Goal: Transaction & Acquisition: Purchase product/service

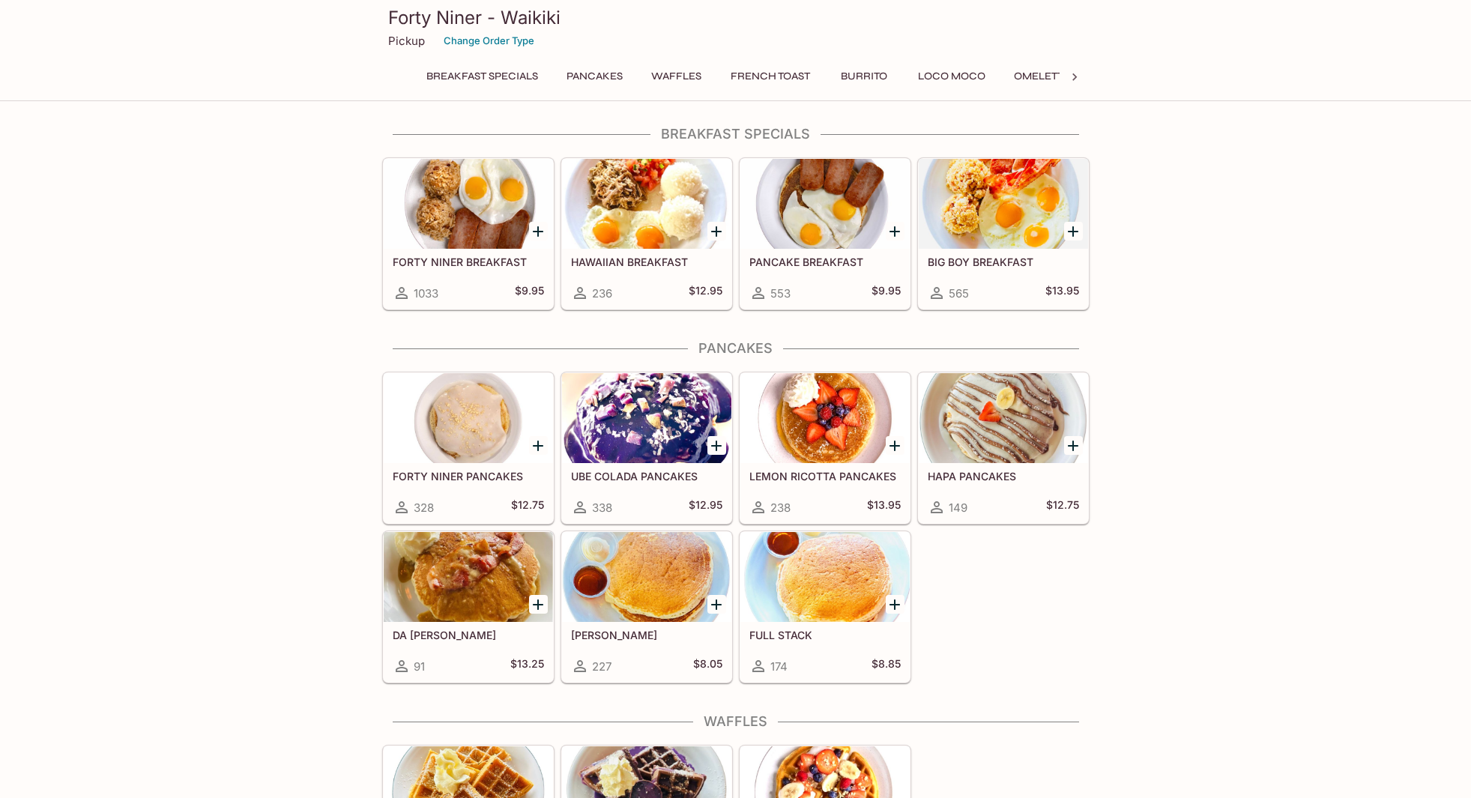
click at [988, 266] on h5 "BIG BOY BREAKFAST" at bounding box center [1003, 262] width 151 height 13
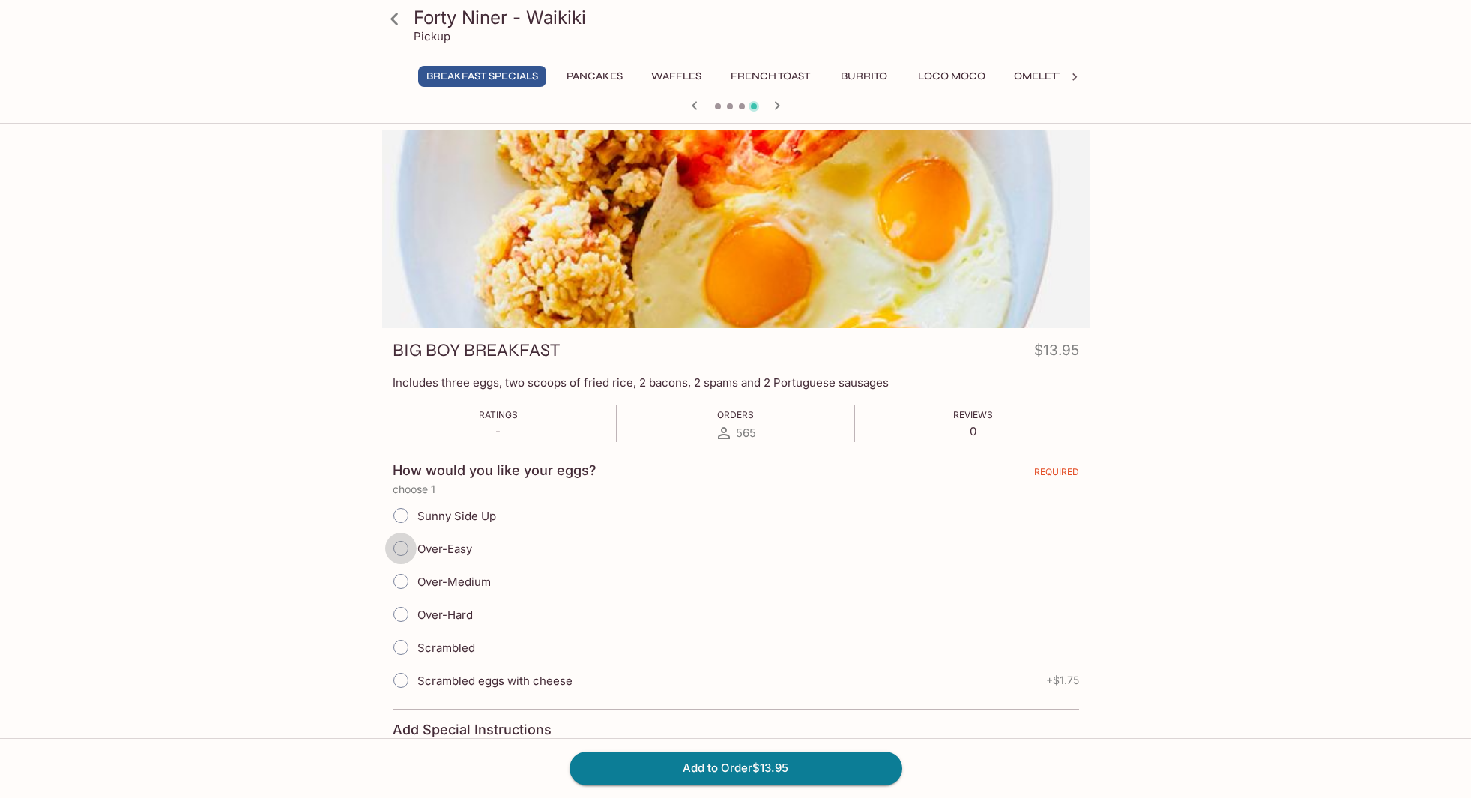
click at [403, 551] on input "Over-Easy" at bounding box center [400, 548] width 31 height 31
radio input "true"
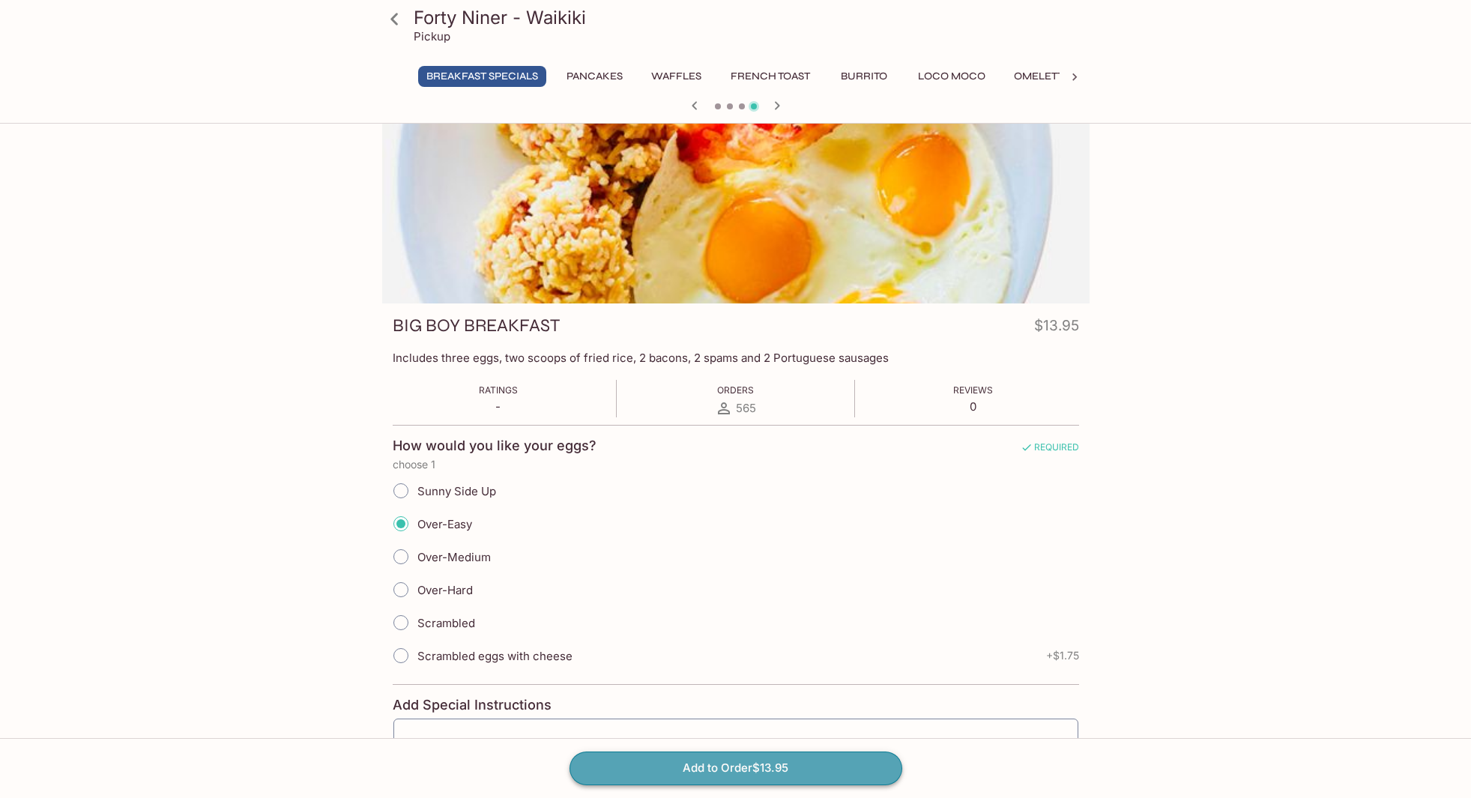
drag, startPoint x: 789, startPoint y: 773, endPoint x: 773, endPoint y: 769, distance: 17.1
click at [789, 773] on button "Add to Order $13.95" at bounding box center [735, 768] width 333 height 33
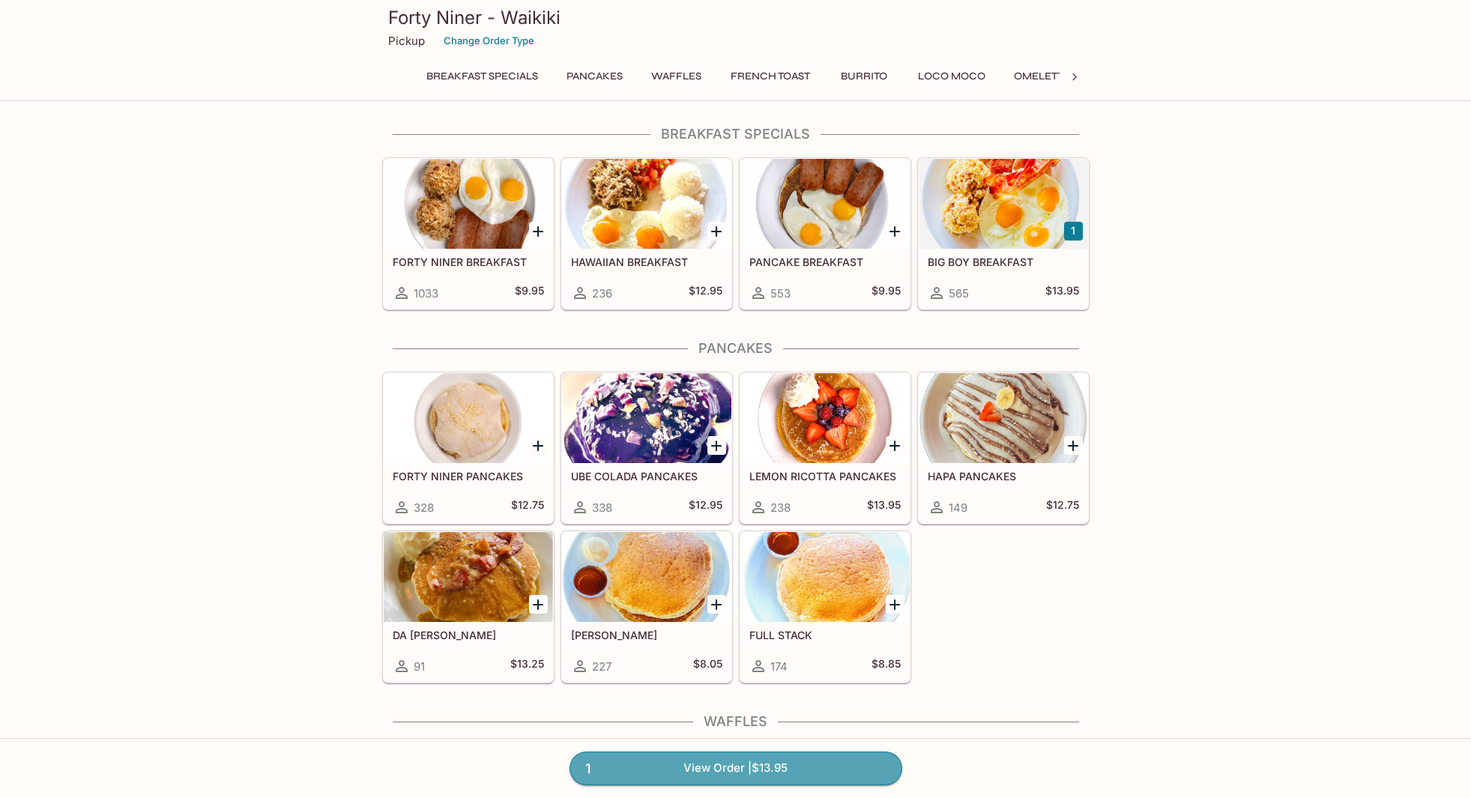
click at [791, 766] on link "1 View Order | $13.95" at bounding box center [735, 768] width 333 height 33
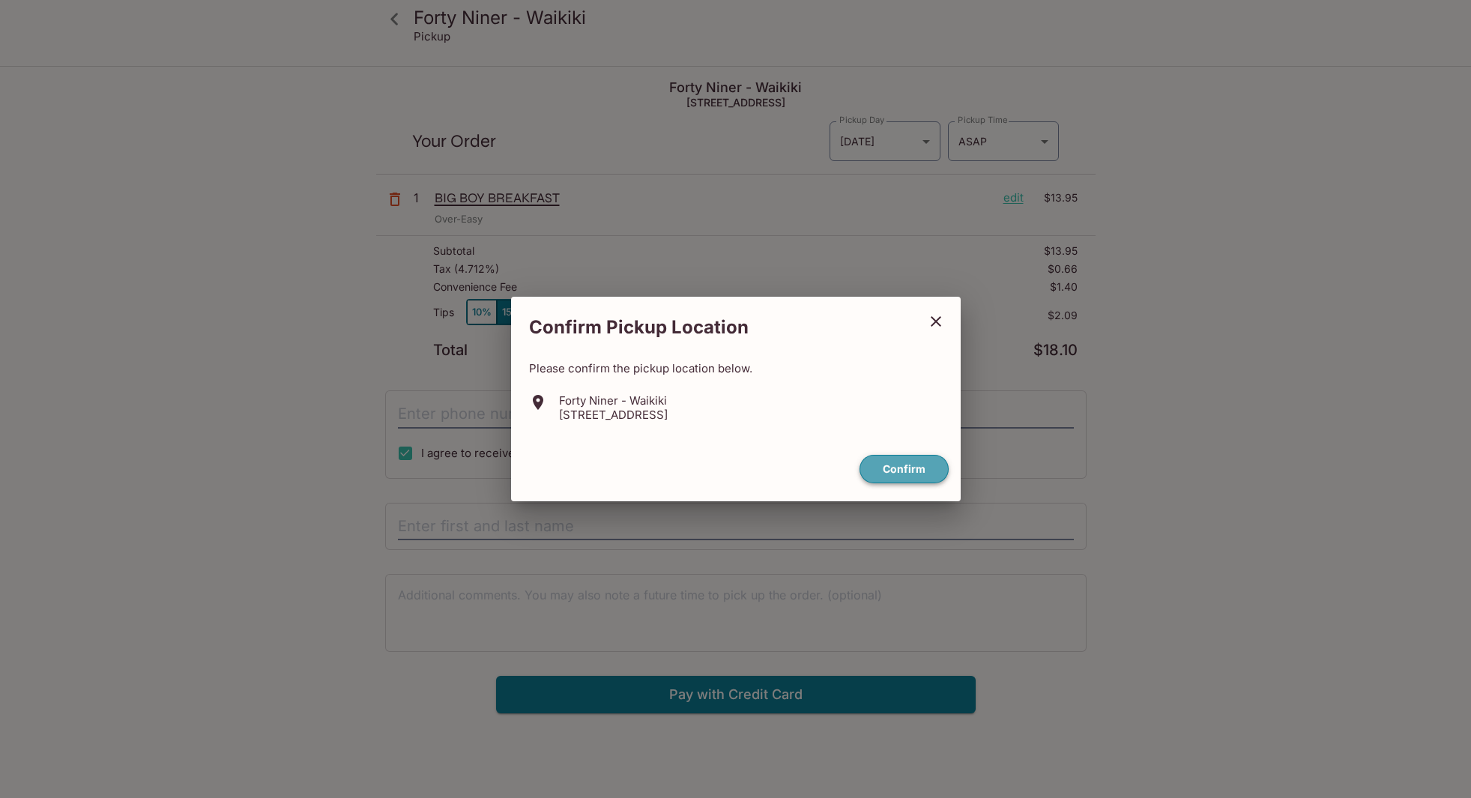
click at [892, 470] on button "Confirm" at bounding box center [903, 469] width 89 height 29
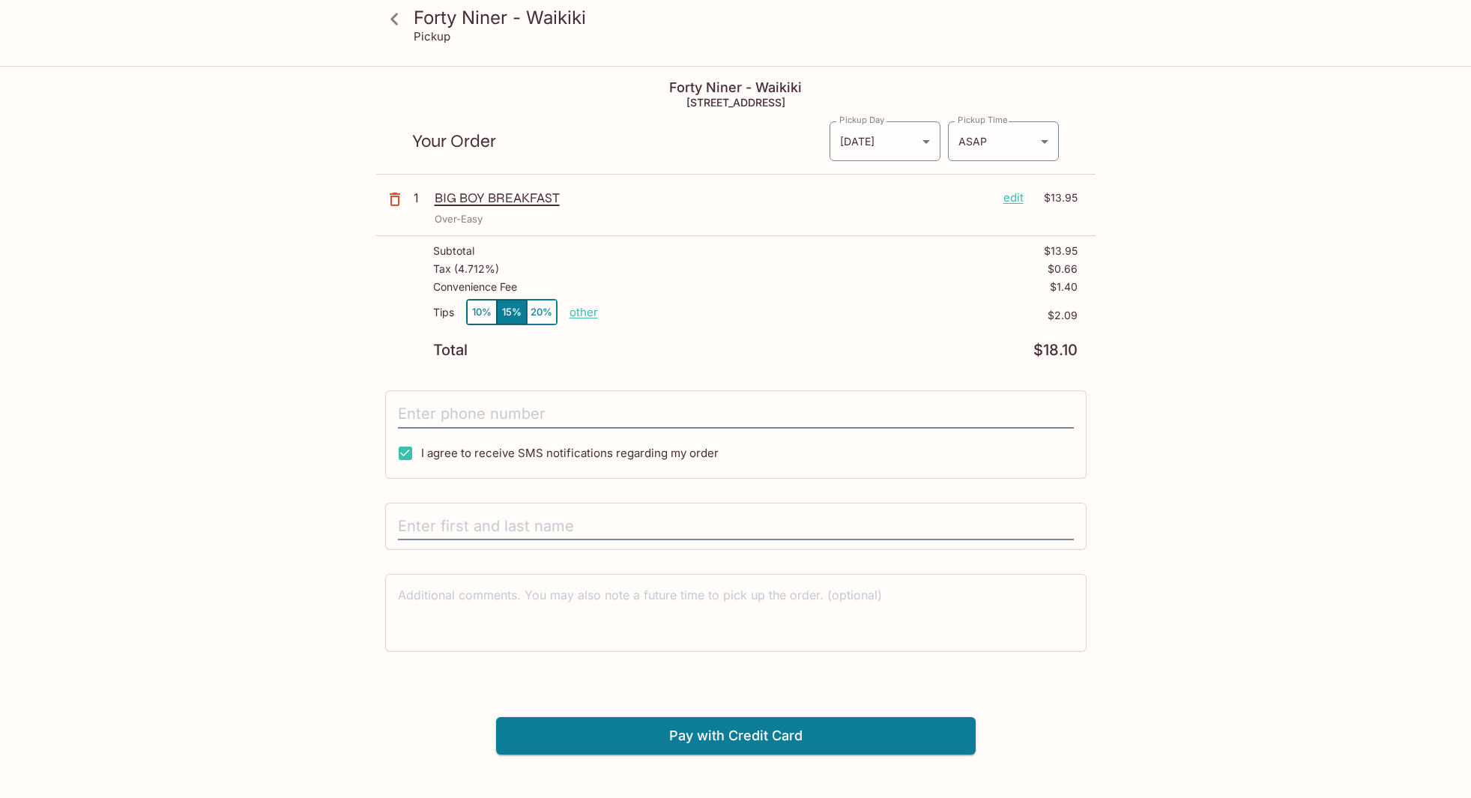
click at [578, 309] on p "other" at bounding box center [583, 312] width 28 height 14
type input "0.00"
type input "[PHONE_NUMBER]"
type input "[PERSON_NAME]"
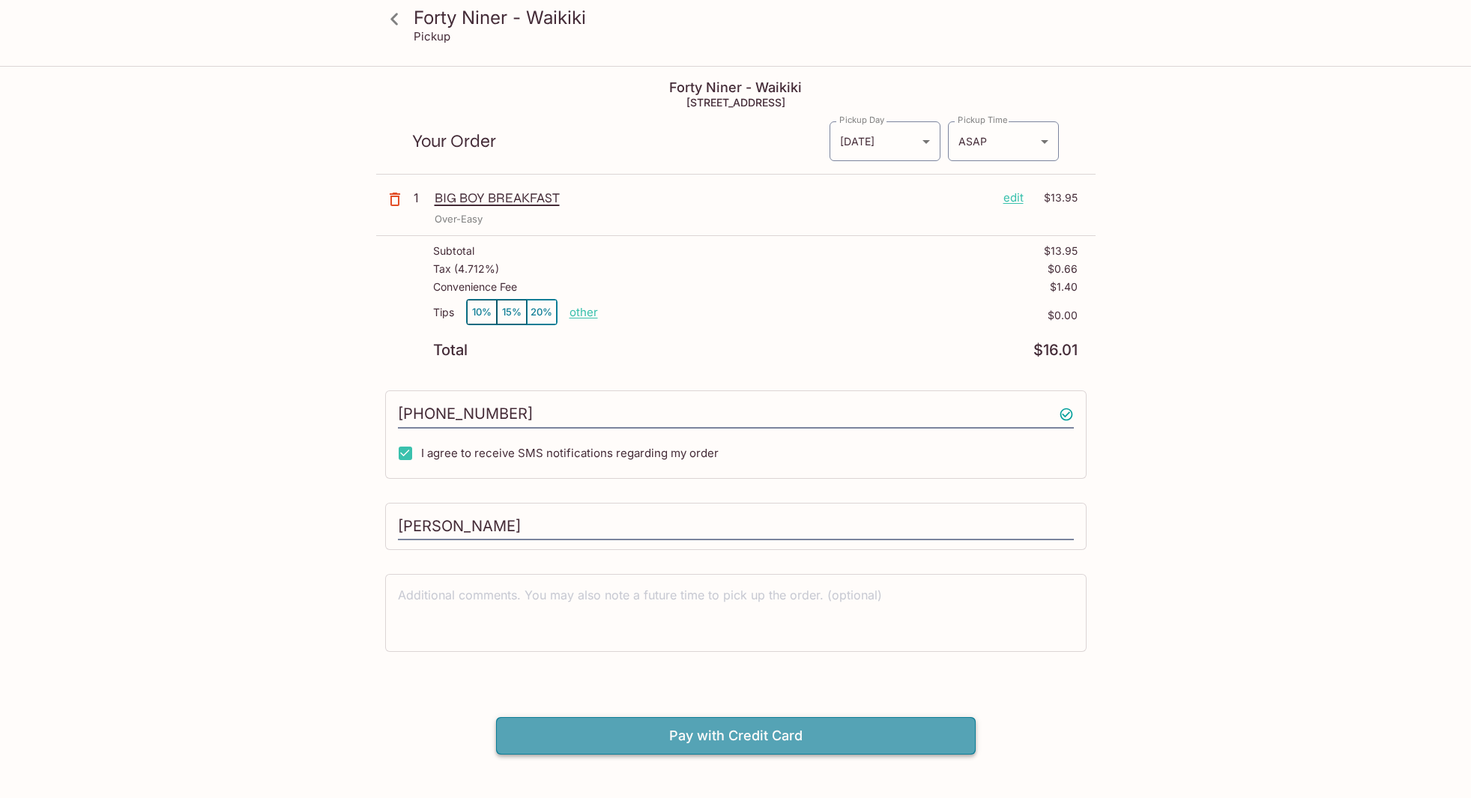
click at [804, 727] on button "Pay with Credit Card" at bounding box center [736, 735] width 480 height 37
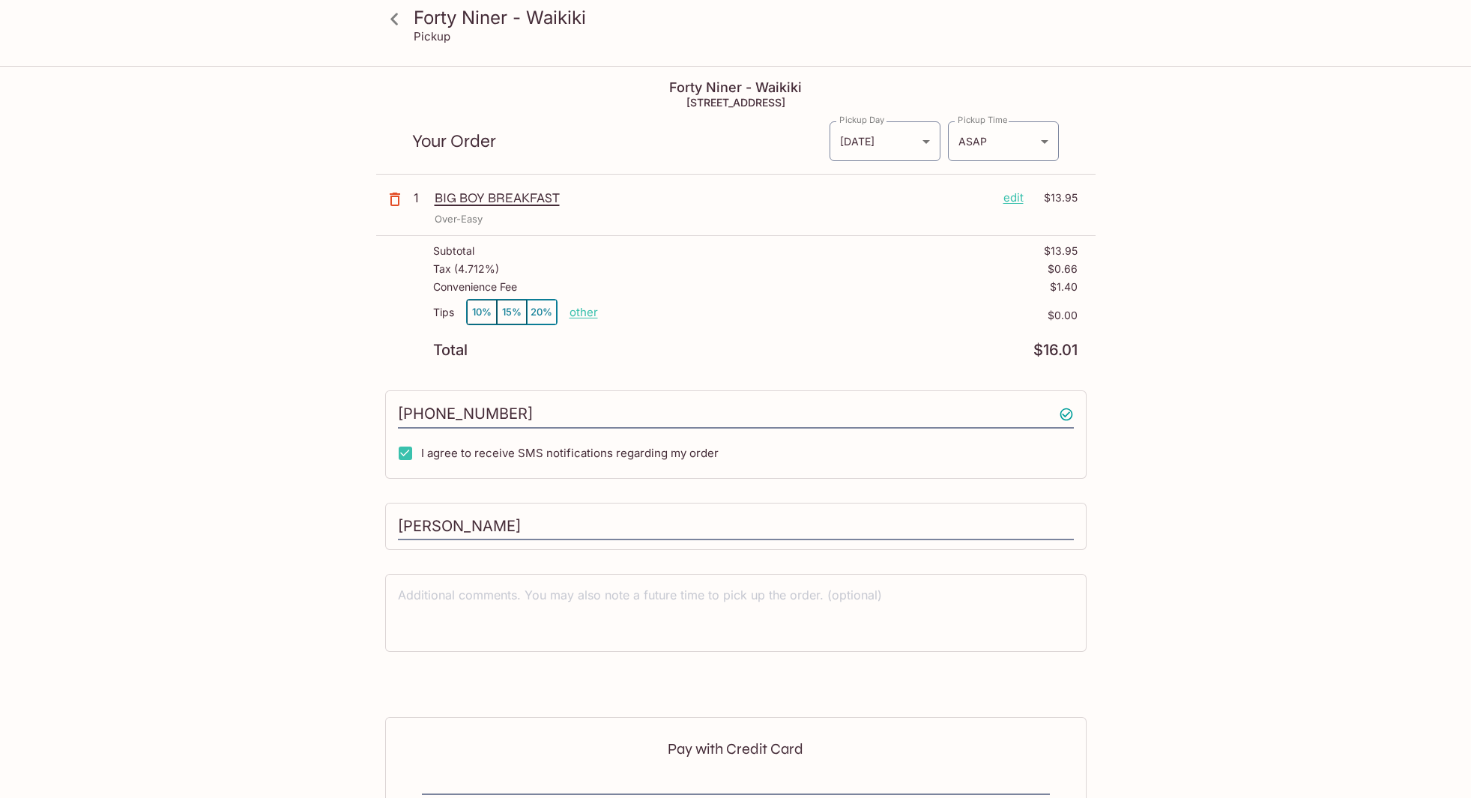
scroll to position [181, 0]
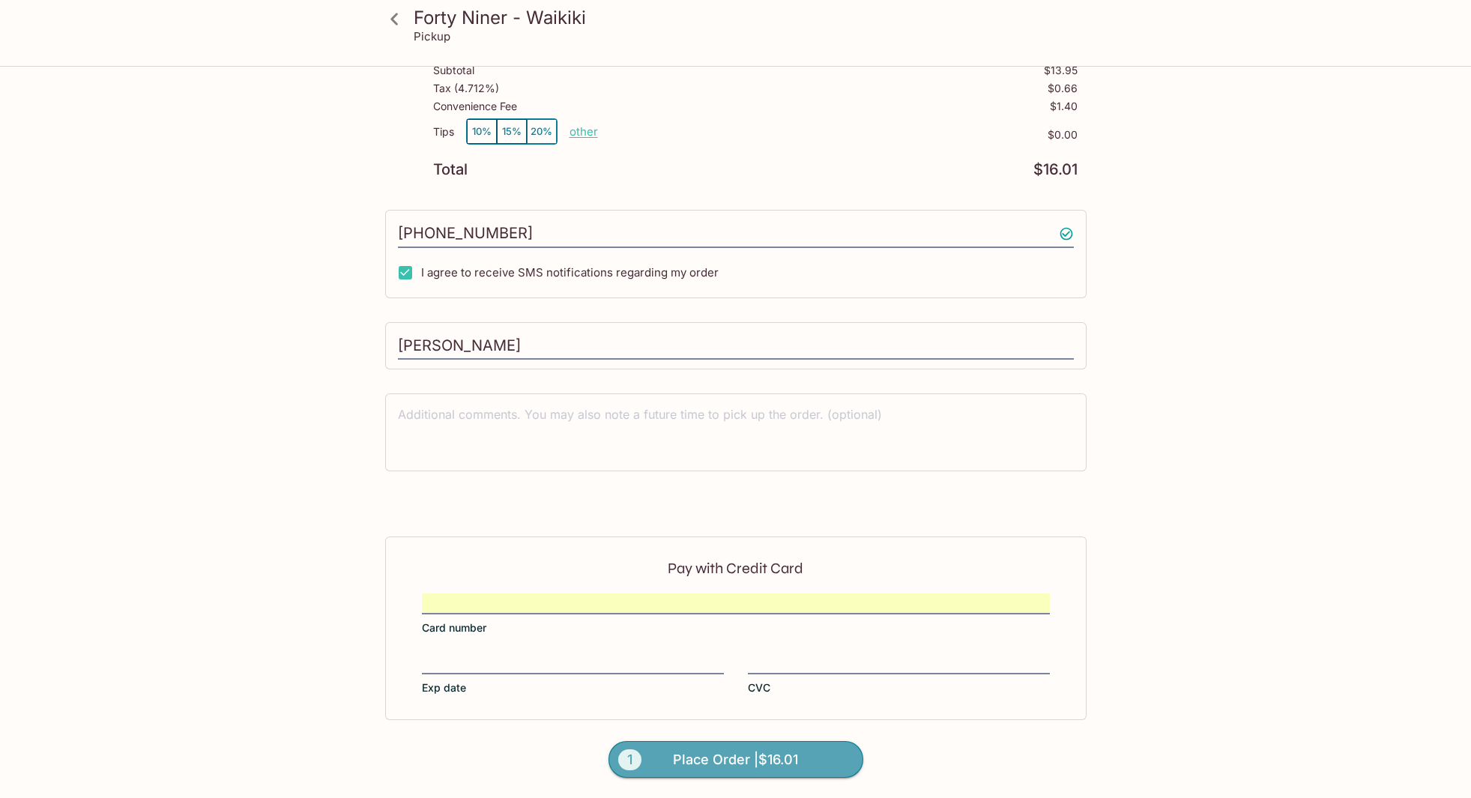
click at [707, 759] on span "Place Order | $16.01" at bounding box center [735, 760] width 125 height 24
